Goal: Find specific page/section: Find specific page/section

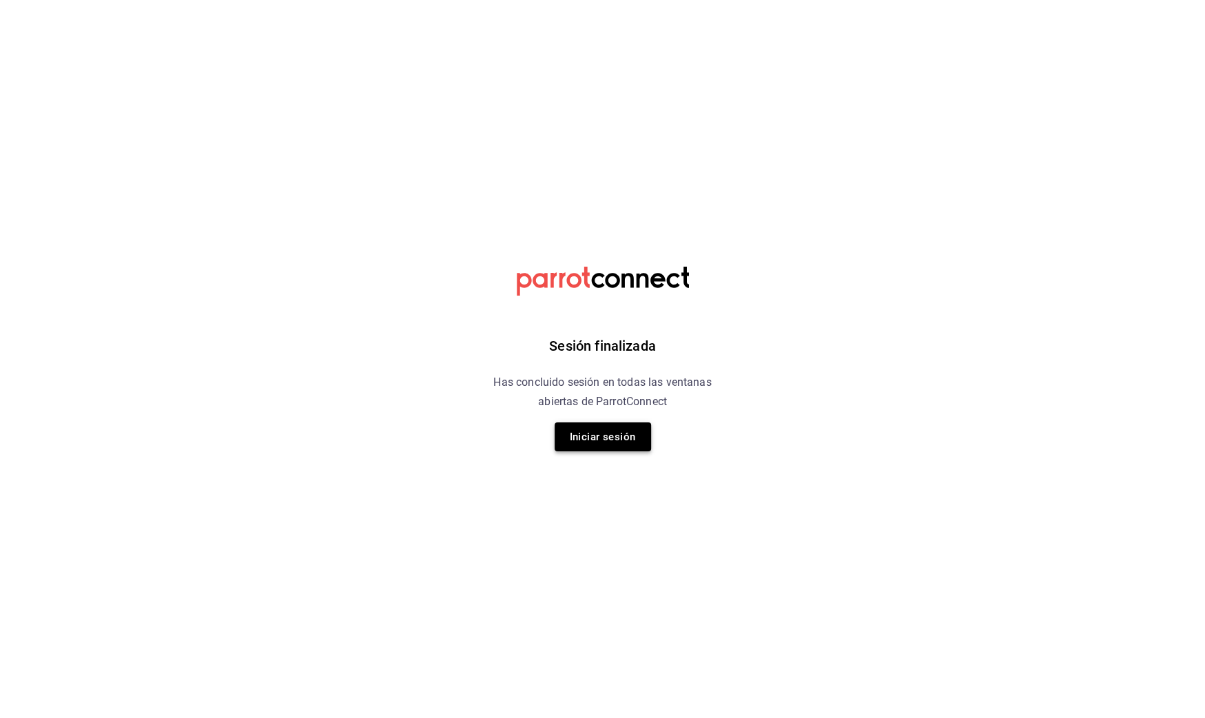
click at [583, 424] on button "Iniciar sesión" at bounding box center [602, 436] width 96 height 29
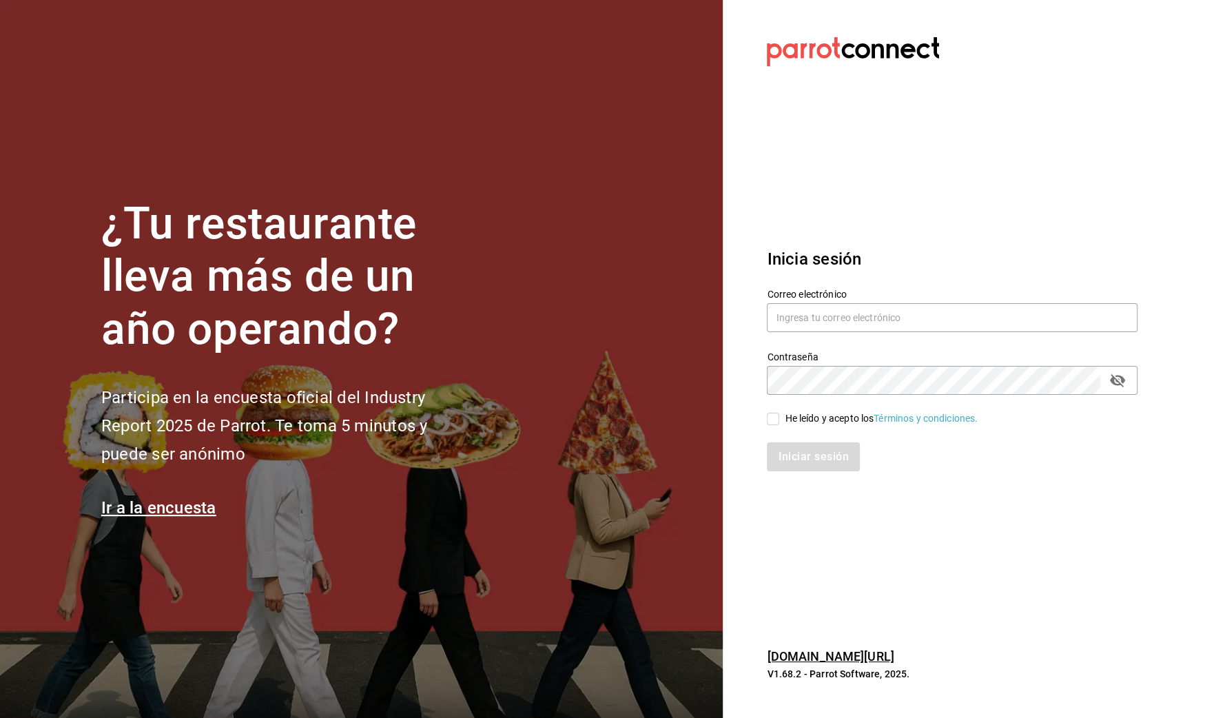
click at [775, 426] on div "Iniciar sesión" at bounding box center [943, 448] width 387 height 45
click at [775, 419] on input "He leído y acepto los Términos y condiciones." at bounding box center [773, 419] width 12 height 12
checkbox input "true"
click at [786, 448] on button "Iniciar sesión" at bounding box center [814, 456] width 94 height 29
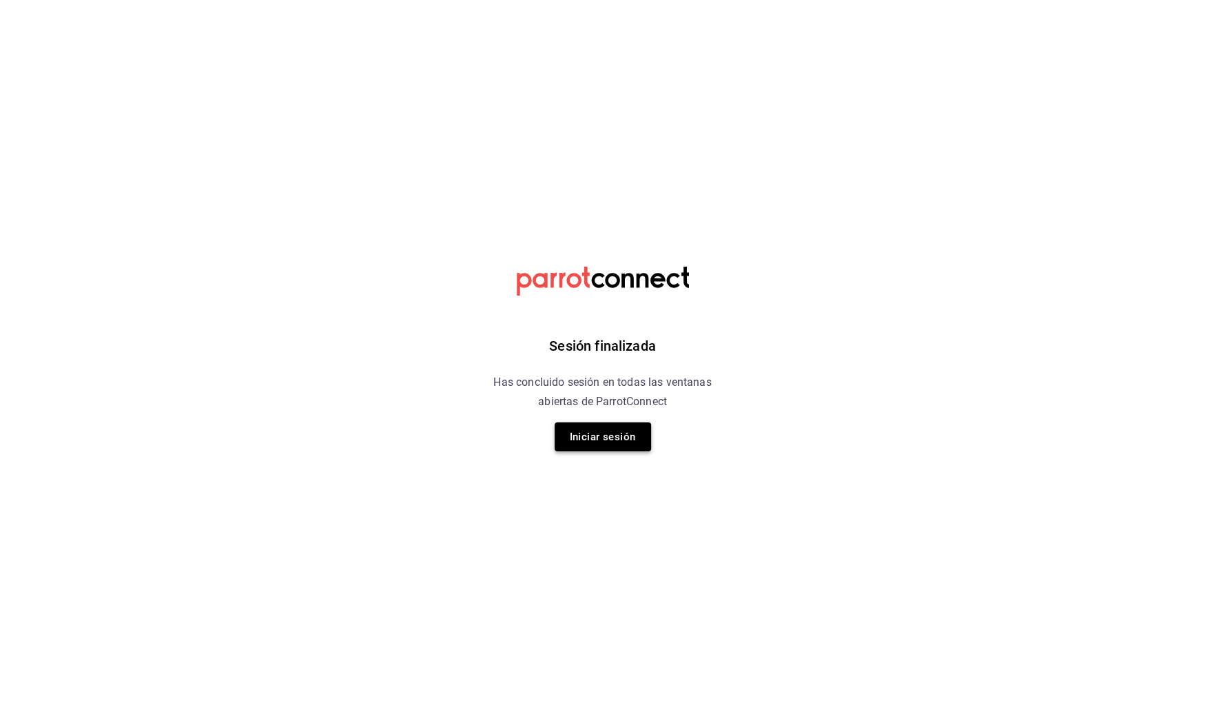
click at [587, 434] on button "Iniciar sesión" at bounding box center [602, 436] width 96 height 29
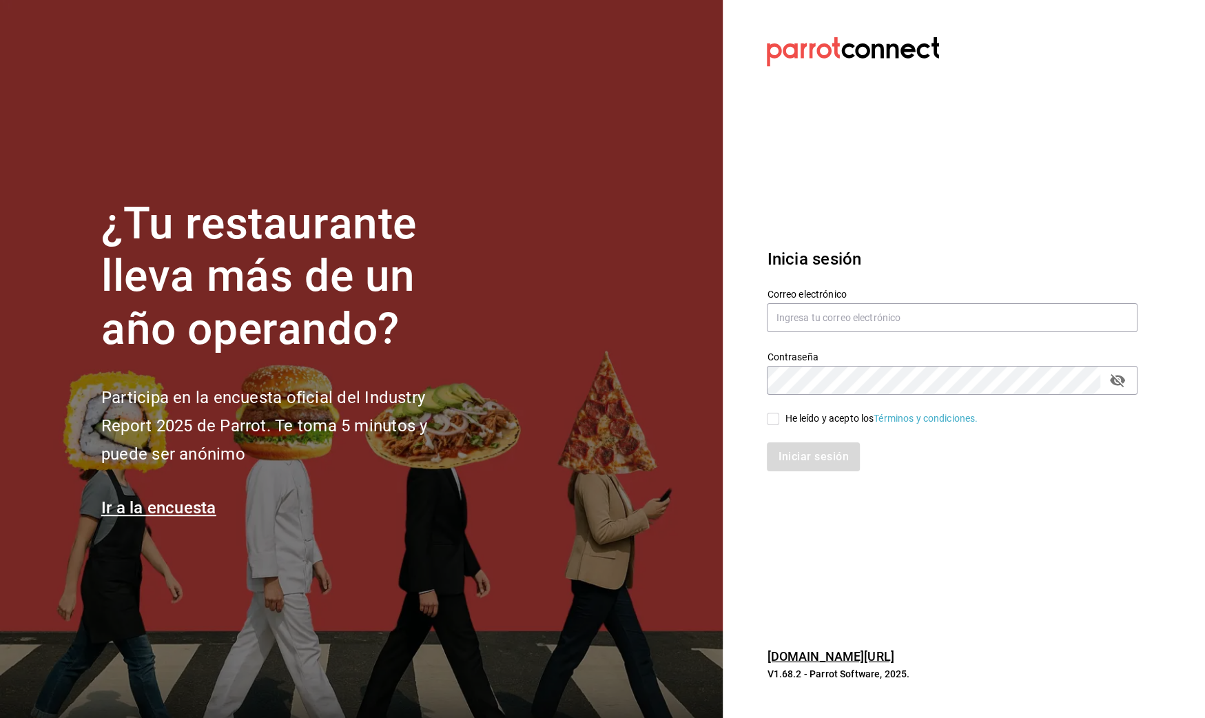
click at [781, 421] on span "He leído y acepto los Términos y condiciones." at bounding box center [878, 418] width 198 height 14
click at [779, 421] on input "He leído y acepto los Términos y condiciones." at bounding box center [773, 419] width 12 height 12
checkbox input "true"
click at [783, 446] on button "Iniciar sesión" at bounding box center [814, 456] width 94 height 29
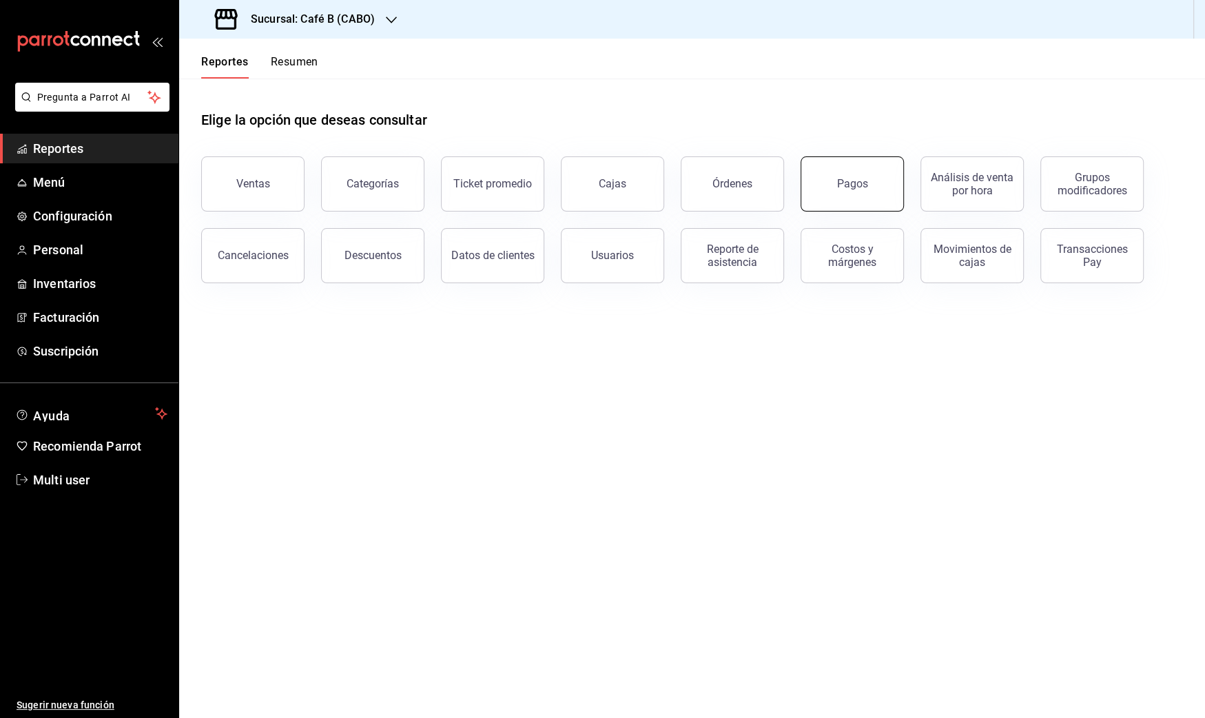
click at [872, 197] on button "Pagos" at bounding box center [851, 183] width 103 height 55
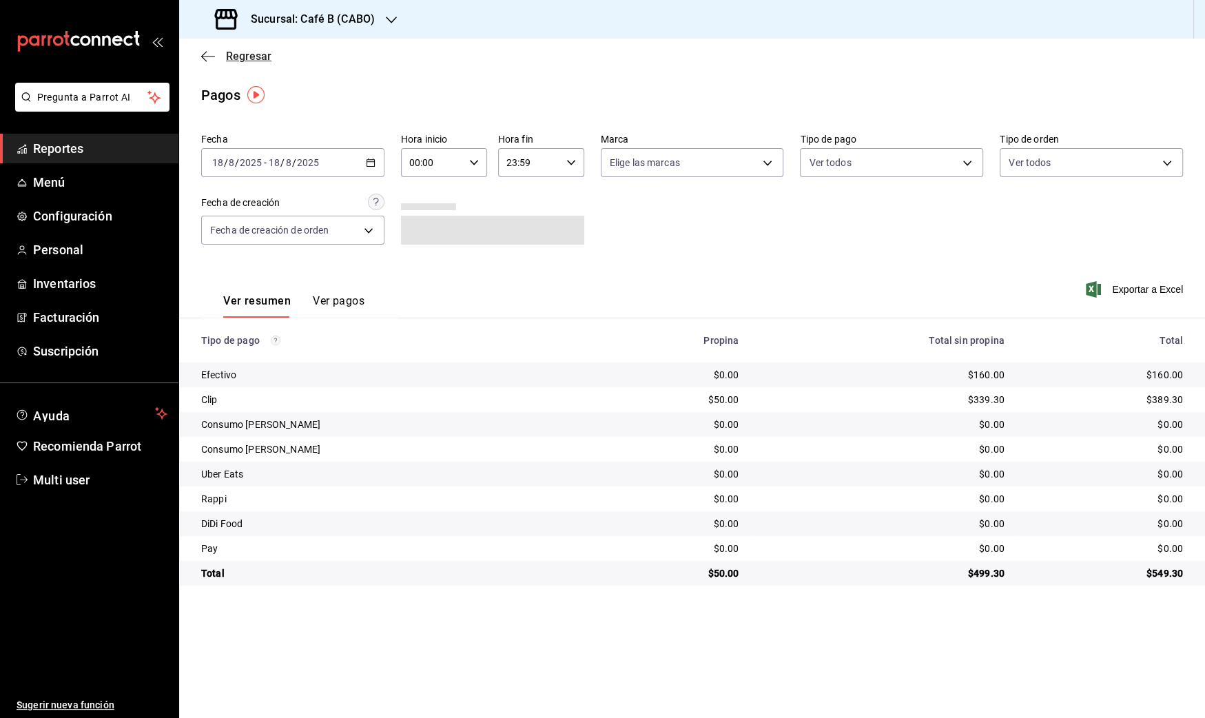
click at [245, 58] on span "Regresar" at bounding box center [248, 56] width 45 height 13
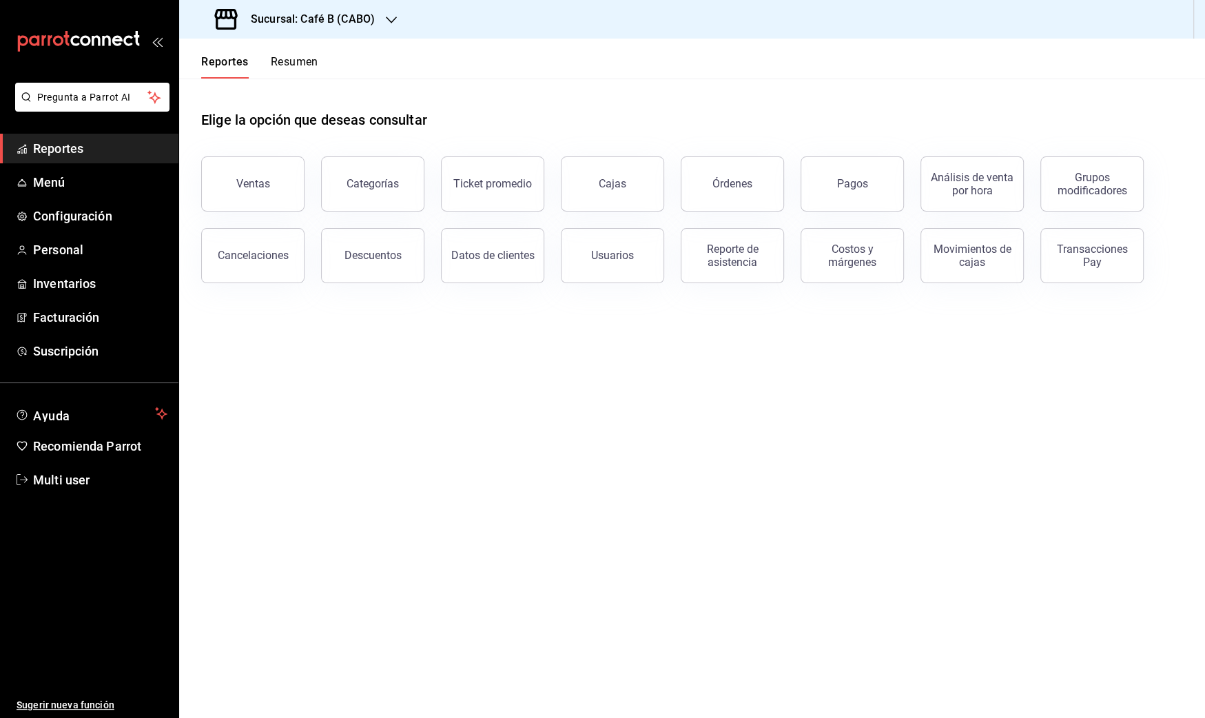
click at [97, 148] on span "Reportes" at bounding box center [100, 148] width 134 height 19
click at [880, 444] on main "Elige la opción que deseas consultar Ventas Categorías Ticket promedio Cajas Ór…" at bounding box center [691, 398] width 1025 height 639
